Goal: Transaction & Acquisition: Purchase product/service

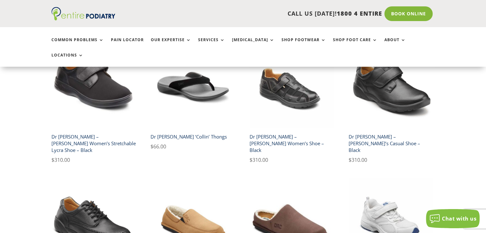
scroll to position [897, 0]
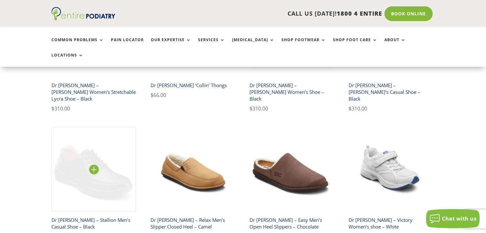
click at [98, 138] on img at bounding box center [93, 169] width 85 height 85
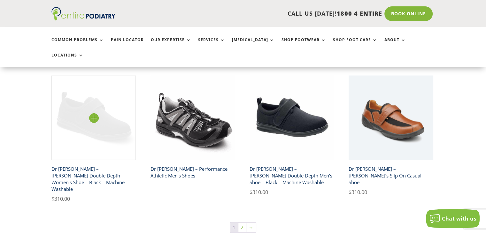
scroll to position [1052, 0]
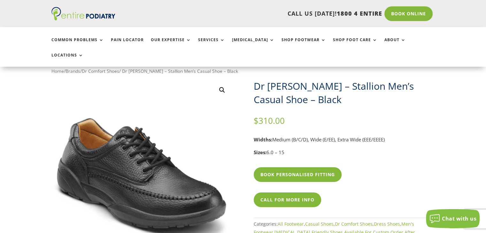
scroll to position [51, 0]
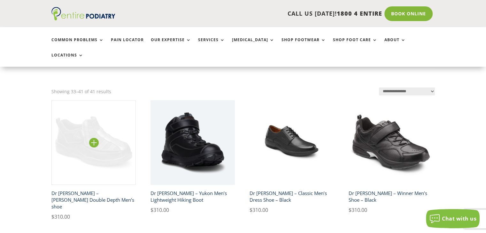
scroll to position [128, 0]
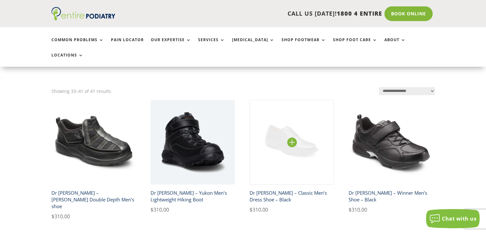
click at [278, 136] on img at bounding box center [292, 142] width 85 height 85
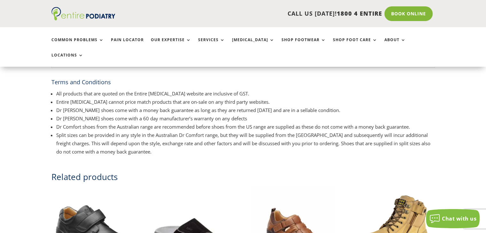
scroll to position [539, 0]
